Goal: Find specific page/section: Find specific page/section

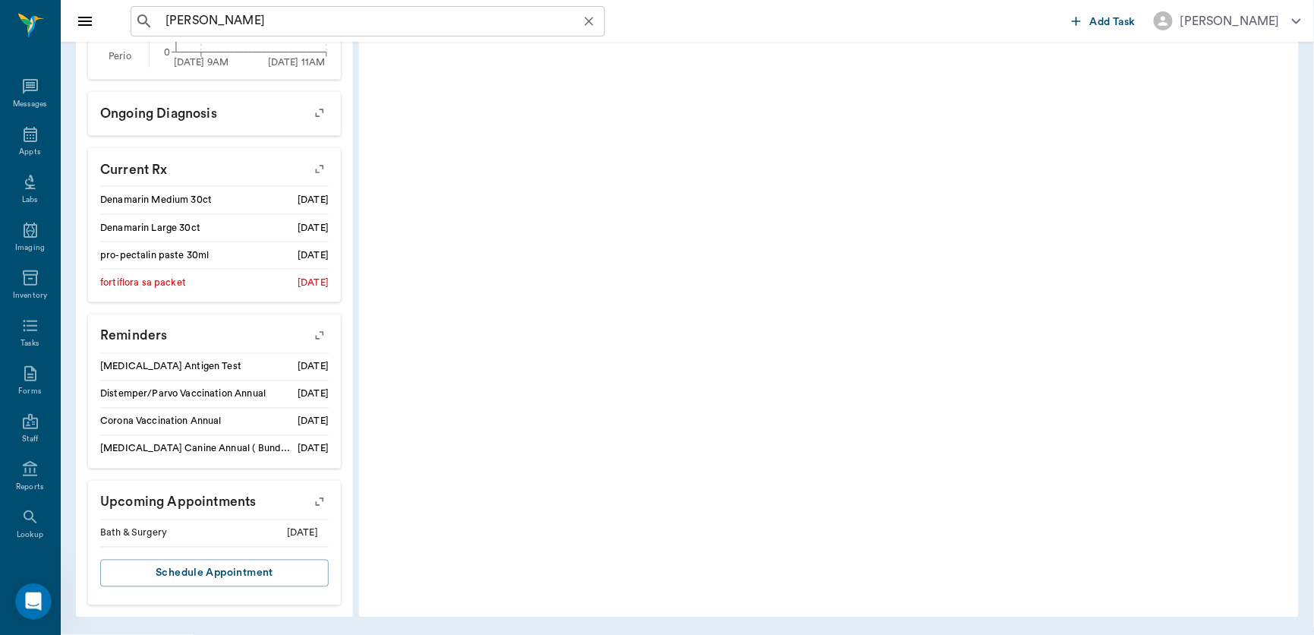
click at [320, 17] on input "[PERSON_NAME]" at bounding box center [379, 21] width 441 height 21
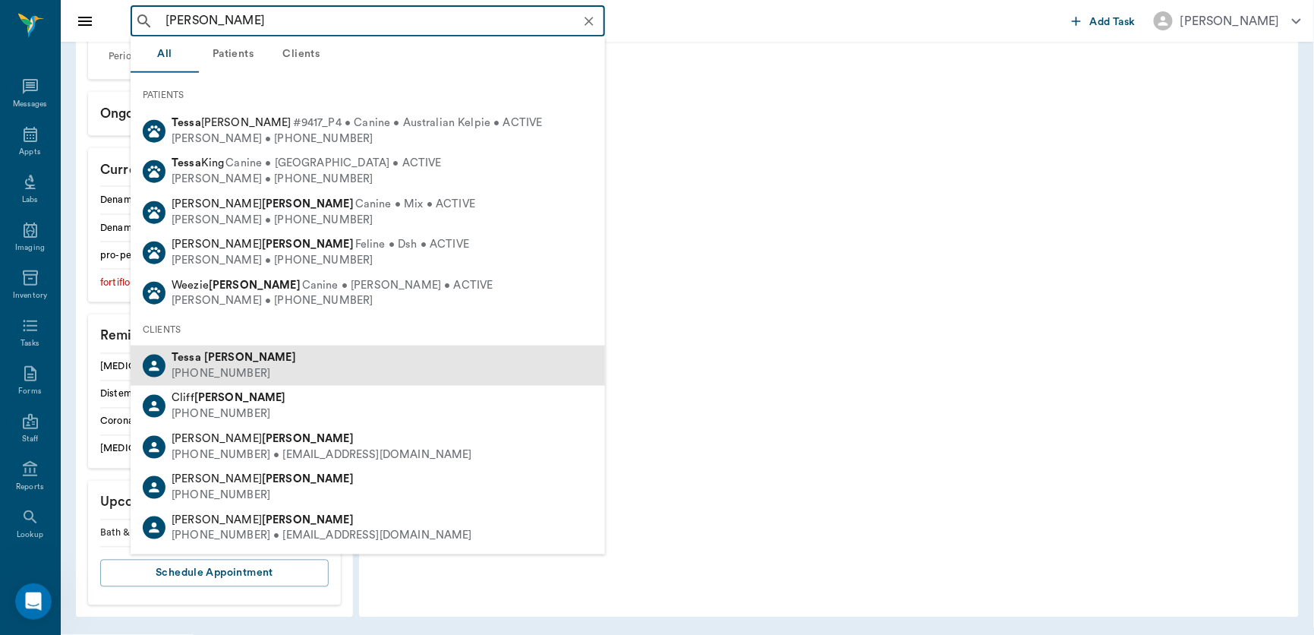
click at [205, 367] on div "[PHONE_NUMBER]" at bounding box center [234, 374] width 125 height 16
type input "[PERSON_NAME]"
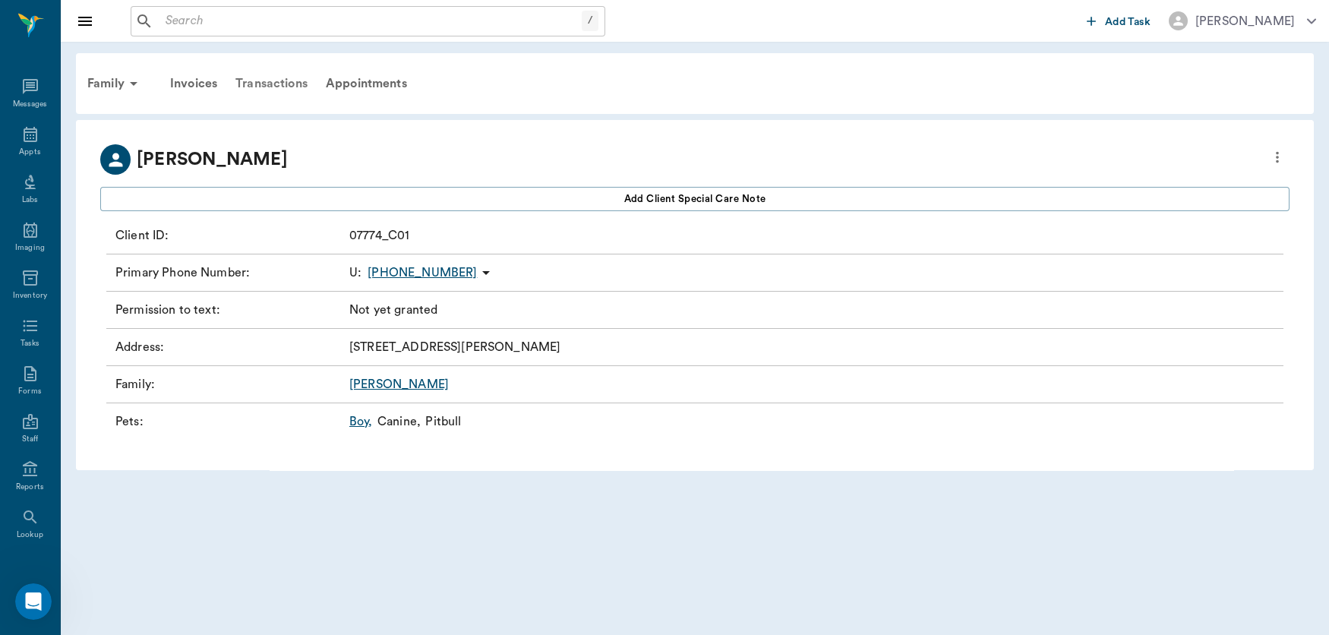
click at [292, 84] on div "Transactions" at bounding box center [271, 83] width 90 height 36
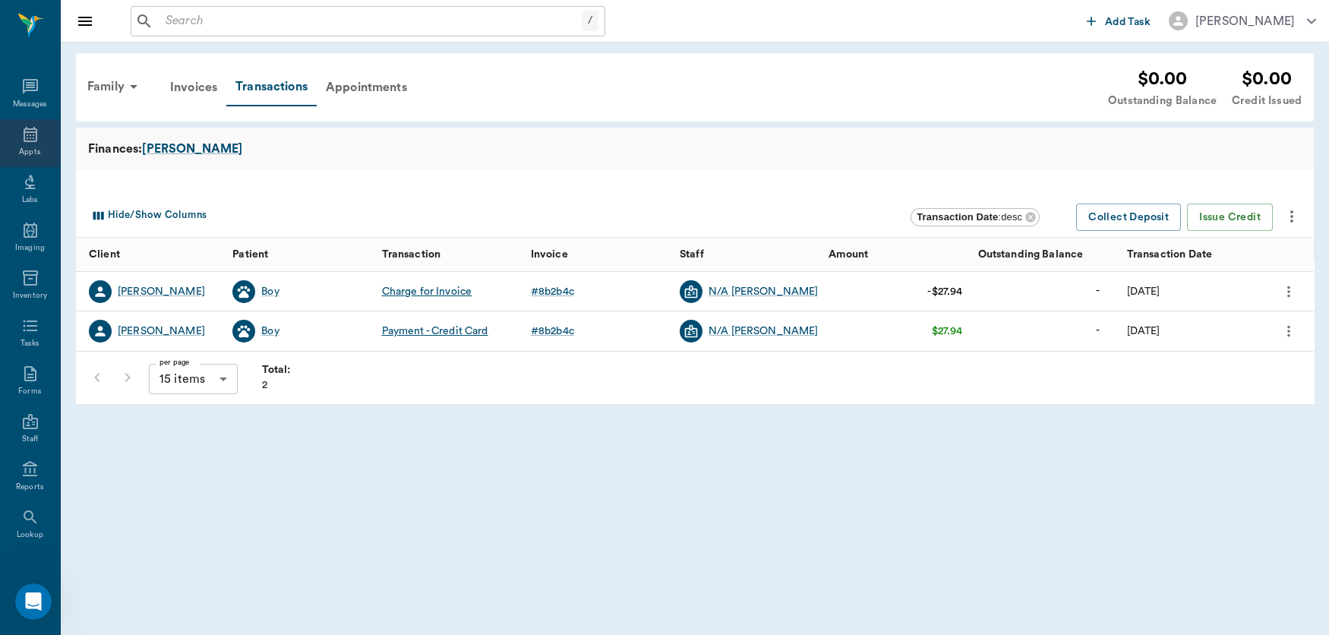
click at [25, 142] on icon at bounding box center [30, 134] width 18 height 18
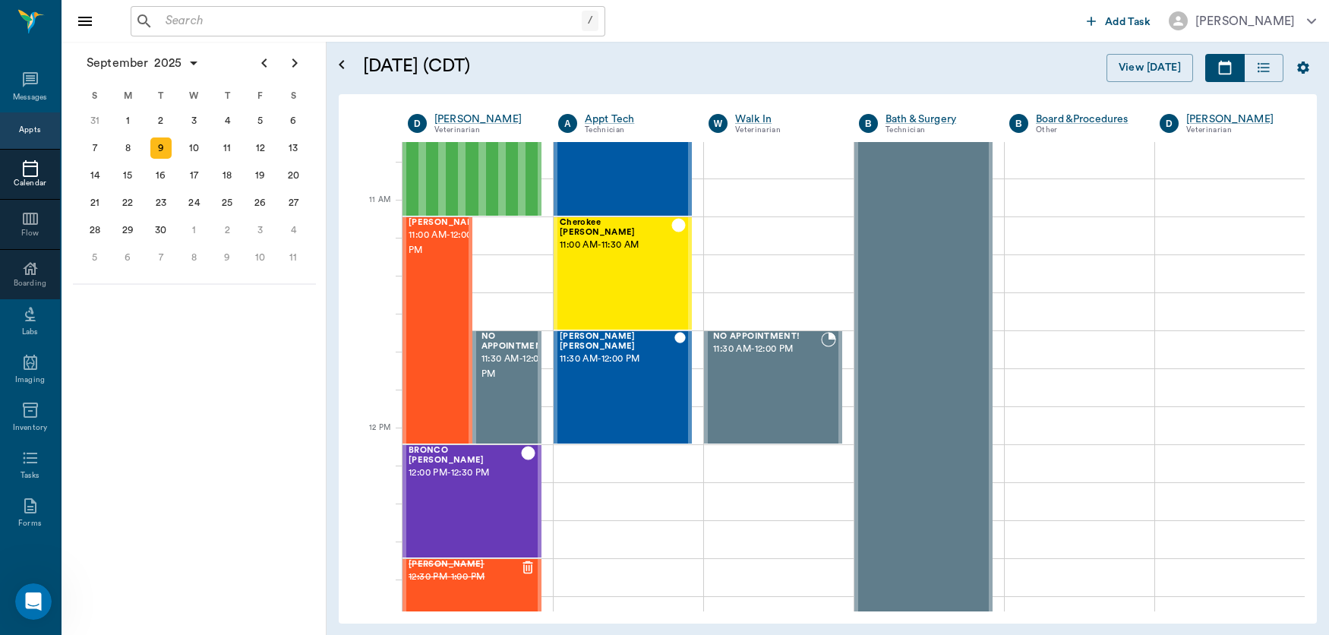
scroll to position [632, 0]
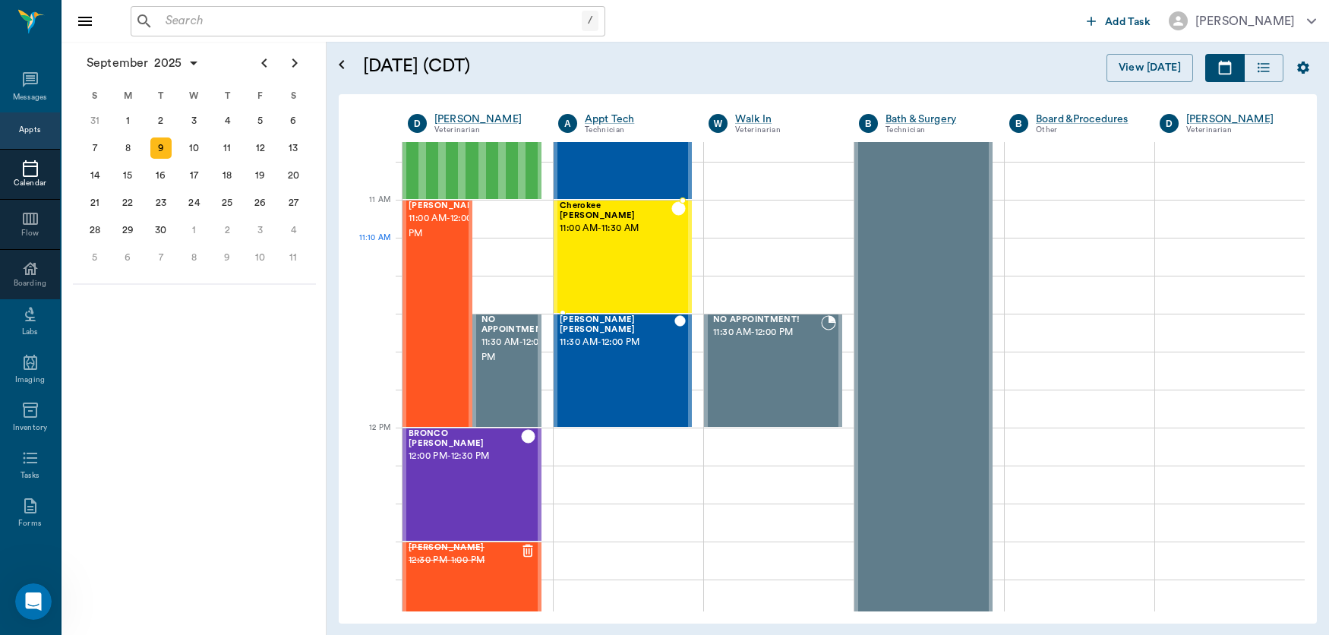
click at [626, 253] on div "Cherokee [PERSON_NAME] 11:00 AM - 11:30 AM" at bounding box center [616, 256] width 112 height 111
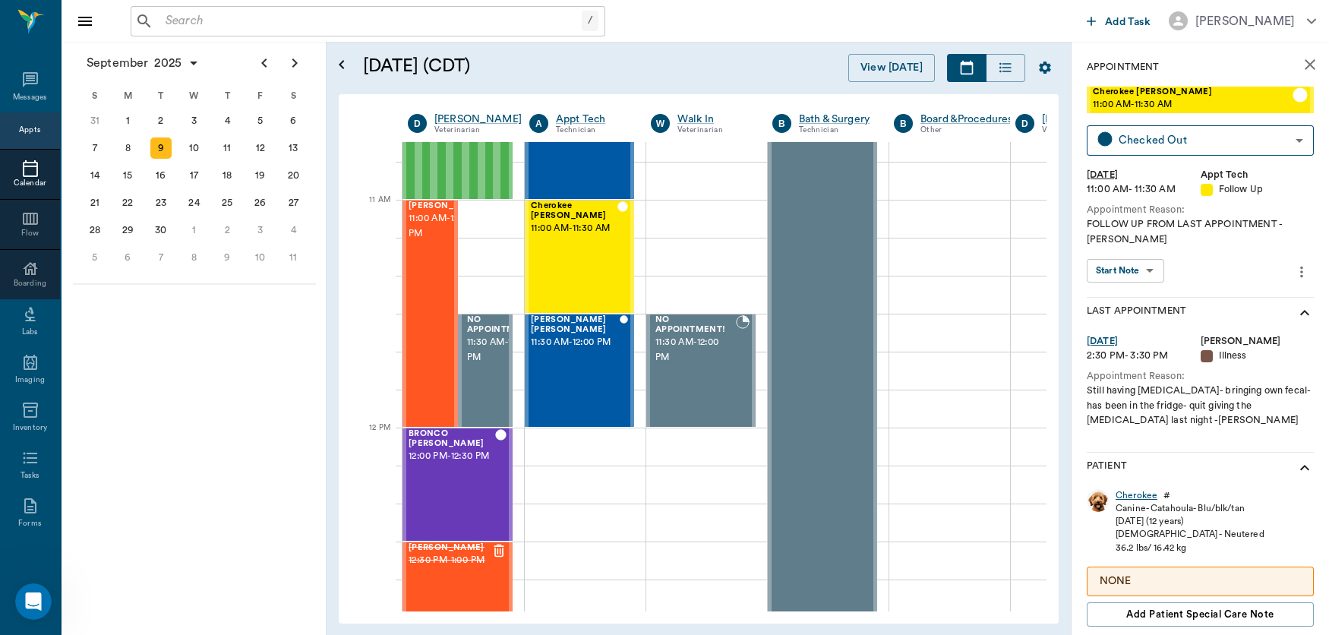
drag, startPoint x: 1146, startPoint y: 354, endPoint x: 1130, endPoint y: 493, distance: 140.6
click at [1130, 493] on div "Appointment Cherokee [PERSON_NAME] 11:00 AM - 11:30 AM Checked Out CHECKED_OUT …" at bounding box center [1199, 583] width 257 height 1082
click at [1139, 499] on div "Cherokee" at bounding box center [1136, 495] width 42 height 13
click at [1140, 495] on div "Cherokee" at bounding box center [1136, 495] width 42 height 13
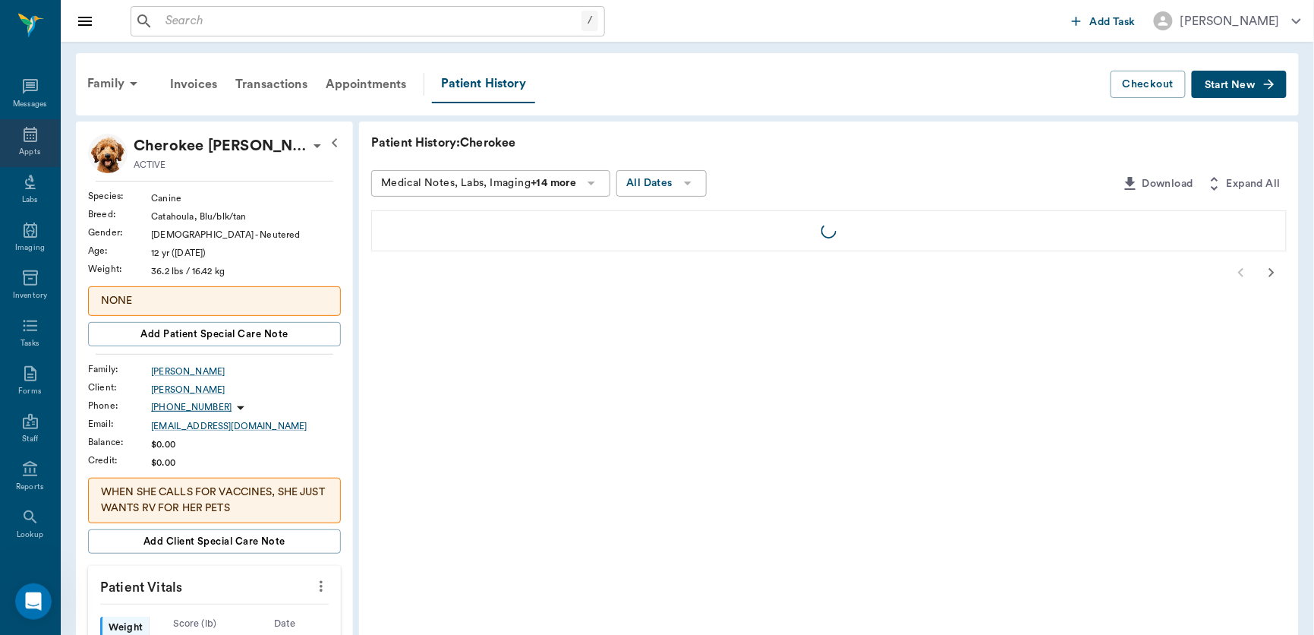
click at [12, 137] on div "Appts" at bounding box center [30, 143] width 60 height 48
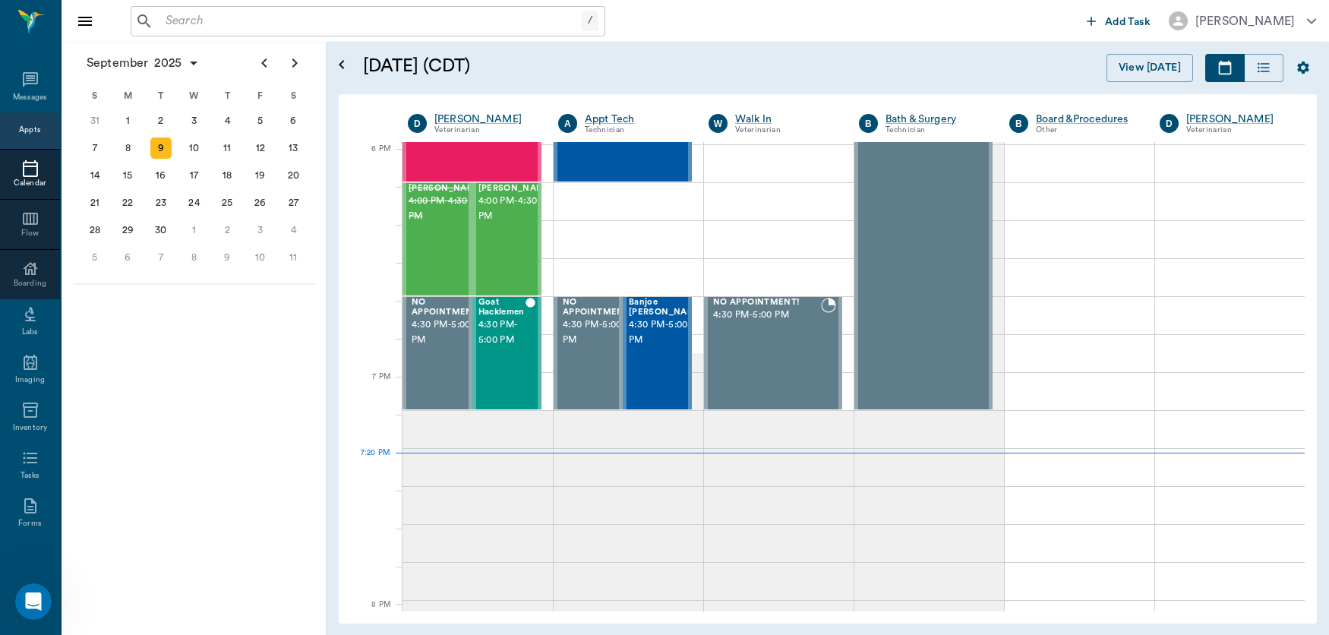
scroll to position [2276, 0]
